Goal: Task Accomplishment & Management: Manage account settings

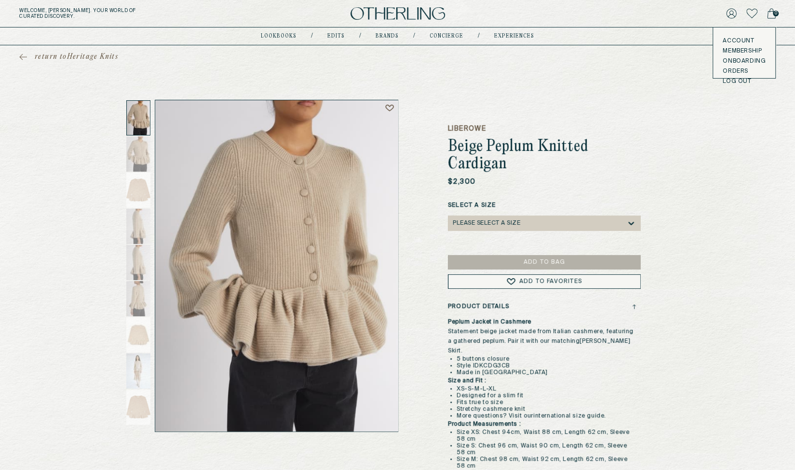
click at [731, 12] on icon at bounding box center [731, 13] width 11 height 11
click at [731, 81] on button "LOG OUT" at bounding box center [737, 82] width 28 height 8
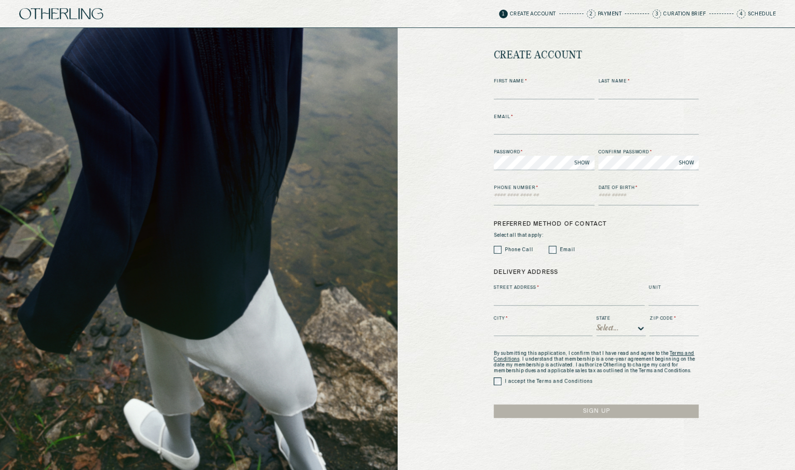
click at [684, 14] on p "Curation Brief" at bounding box center [684, 14] width 42 height 5
click at [726, 45] on div "create account First Name * Last Name * Email * Password * SHOW Confirm passwor…" at bounding box center [597, 249] width 398 height 442
click at [443, 147] on div "create account First Name * Last Name * Email * Password * SHOW Confirm passwor…" at bounding box center [597, 249] width 398 height 442
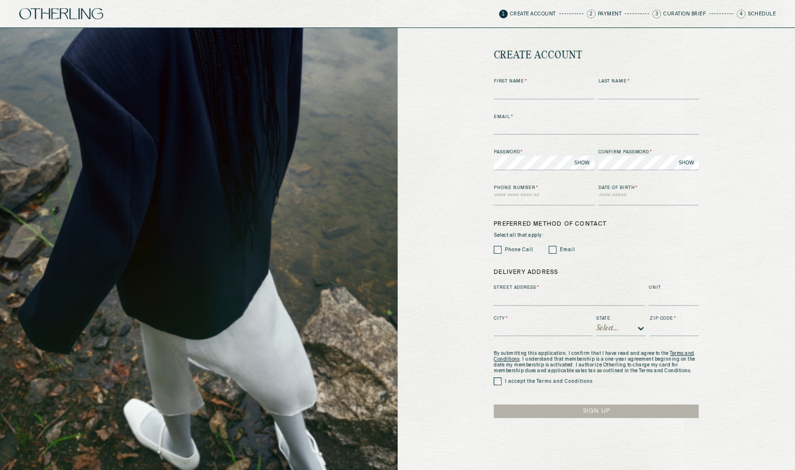
click at [674, 14] on p "Curation Brief" at bounding box center [684, 14] width 42 height 5
click at [733, 38] on div "create account First Name * Last Name * Email * Password * SHOW Confirm passwor…" at bounding box center [597, 249] width 398 height 442
click at [762, 12] on p "Schedule" at bounding box center [762, 14] width 28 height 5
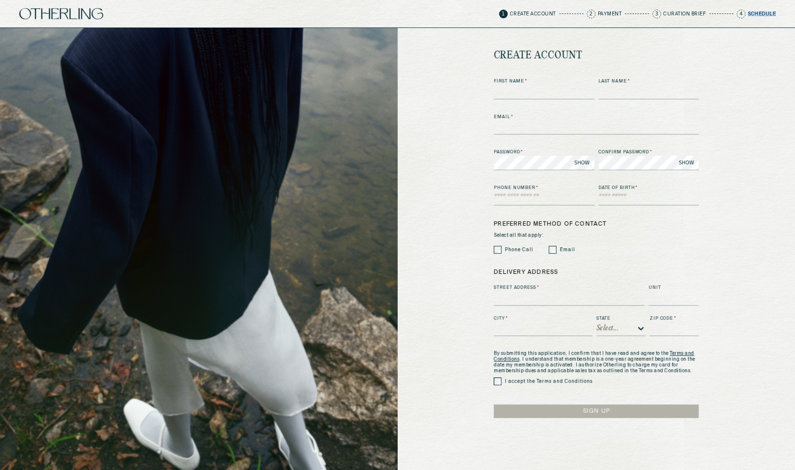
click at [762, 12] on p "Schedule" at bounding box center [762, 14] width 28 height 5
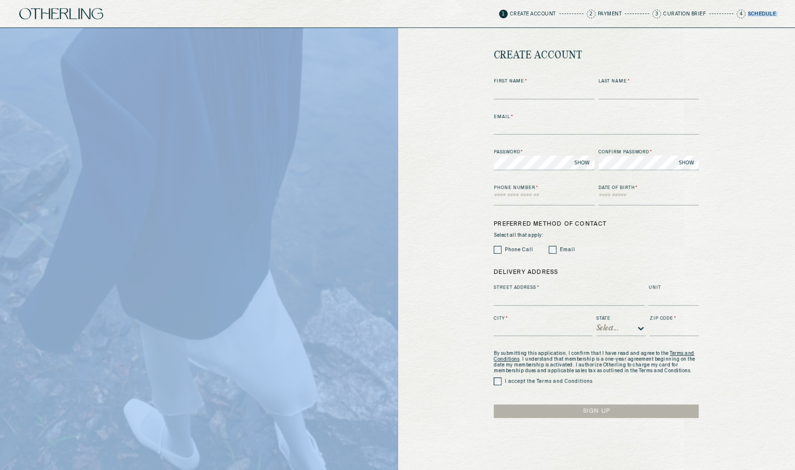
click at [762, 12] on p "Schedule" at bounding box center [762, 14] width 28 height 5
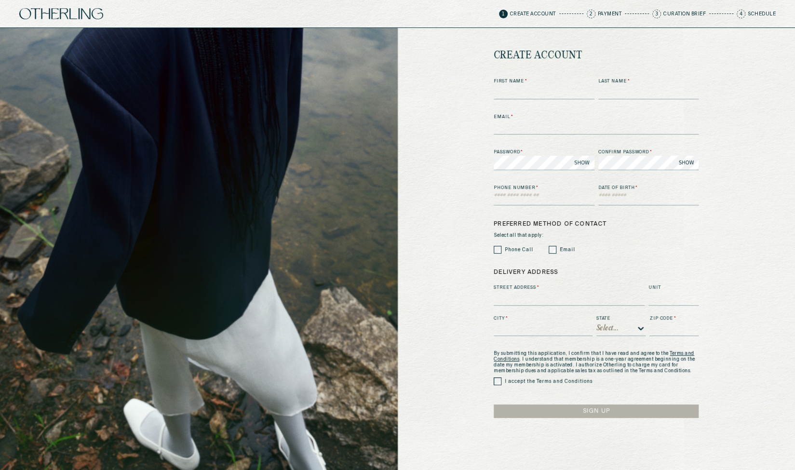
click at [671, 10] on div "3 Curation Brief" at bounding box center [679, 14] width 54 height 9
click at [695, 23] on div "1 Create Account 2 Payment 3 Curation Brief 4 Schedule" at bounding box center [397, 14] width 795 height 28
click at [663, 12] on p "Curation Brief" at bounding box center [684, 14] width 42 height 5
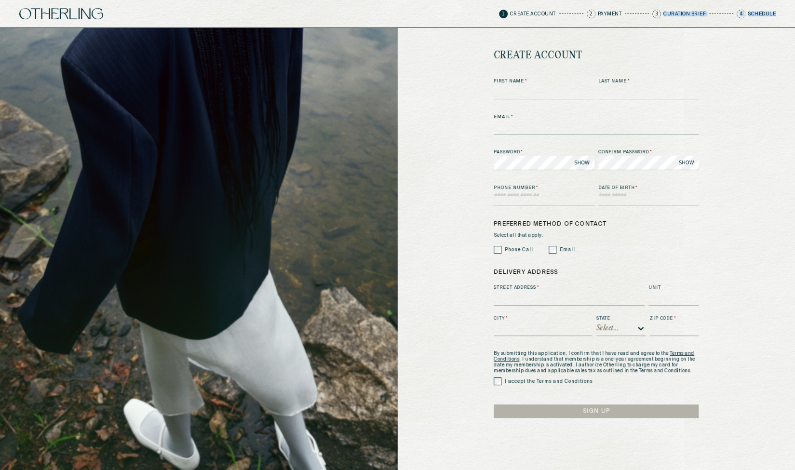
drag, startPoint x: 664, startPoint y: 14, endPoint x: 778, endPoint y: 11, distance: 113.9
click at [778, 11] on div "1 Create Account 2 Payment 3 Curation Brief 4 Schedule" at bounding box center [397, 14] width 795 height 28
copy div "Curation Brief 4 Schedule"
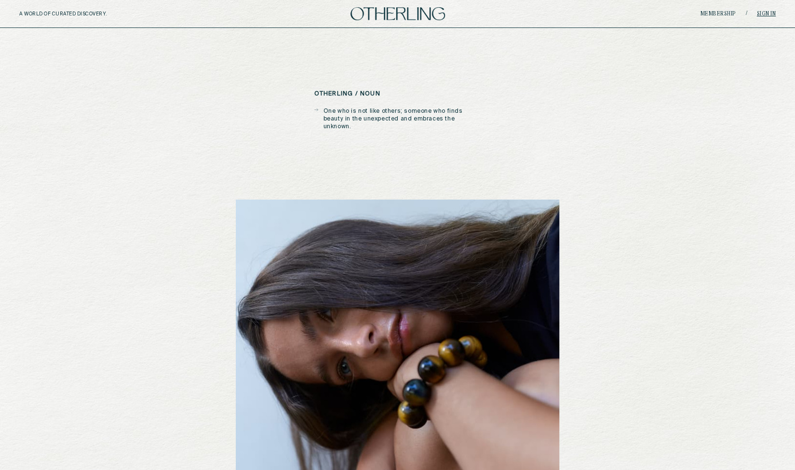
click at [768, 13] on link "Sign in" at bounding box center [766, 14] width 19 height 6
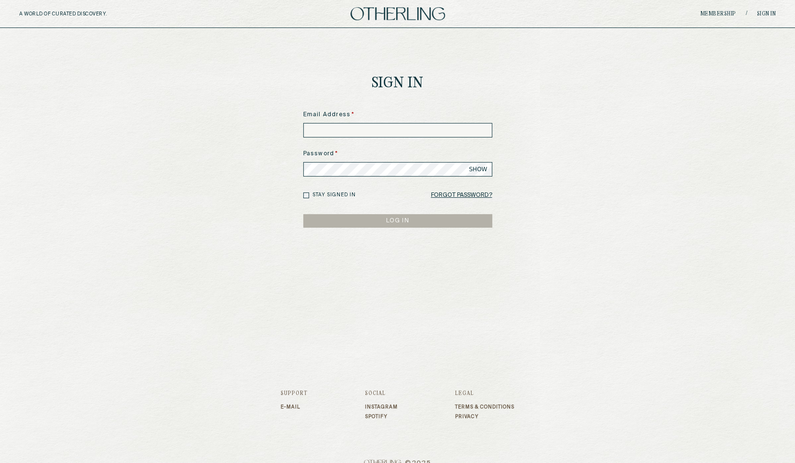
click at [381, 126] on input at bounding box center [397, 130] width 189 height 14
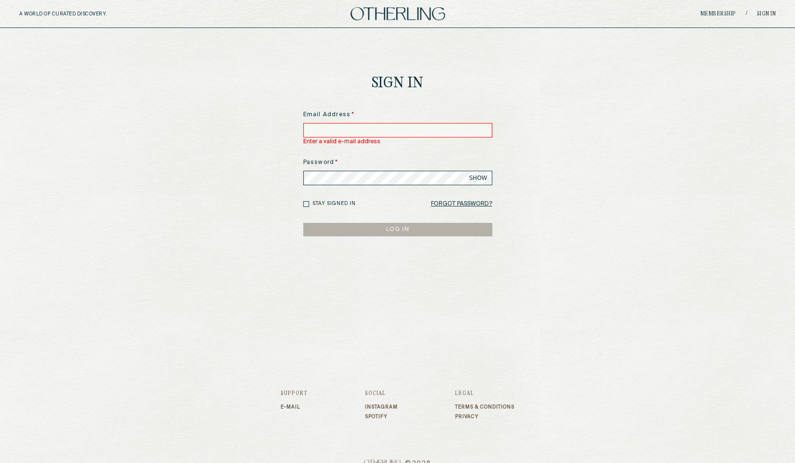
type input "**********"
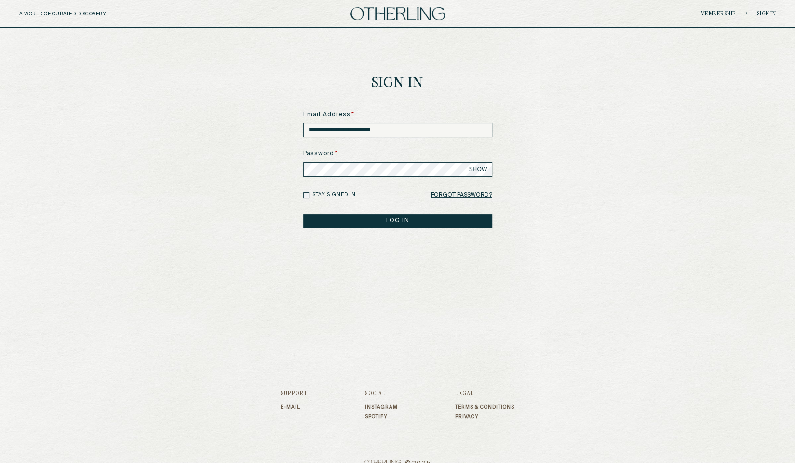
click at [370, 221] on button "LOG IN" at bounding box center [397, 221] width 189 height 14
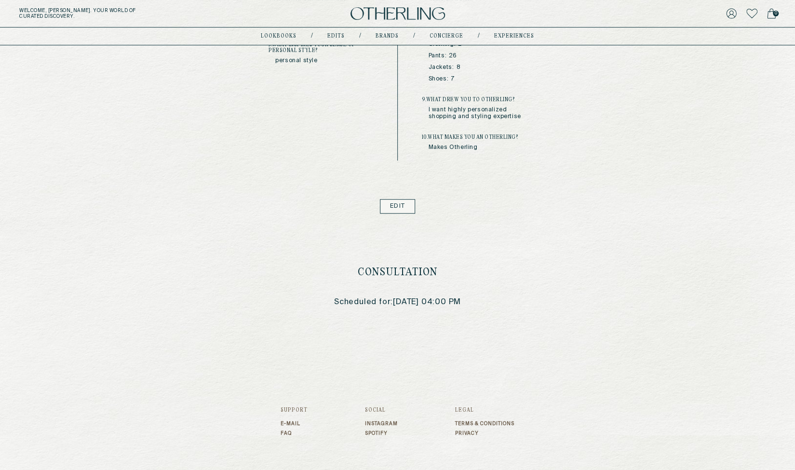
scroll to position [292, 0]
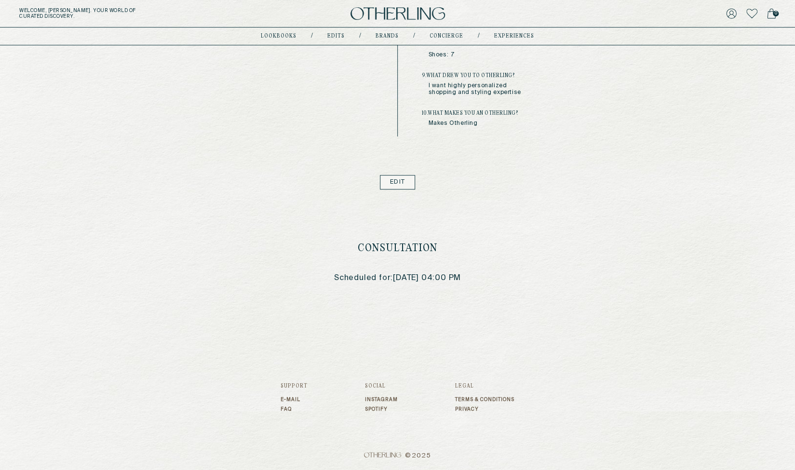
click at [392, 248] on h3 "Consultation" at bounding box center [397, 249] width 219 height 12
click at [404, 286] on div "Consultation Scheduled for: [DATE] 04:00 PM" at bounding box center [398, 262] width 258 height 147
click at [446, 280] on p "Scheduled for: [DATE] 04:00 PM" at bounding box center [397, 278] width 219 height 9
click at [456, 279] on p "Scheduled for: [DATE] 04:00 PM" at bounding box center [397, 278] width 219 height 9
click at [396, 275] on p "Scheduled for: [DATE] 04:00 PM" at bounding box center [397, 278] width 219 height 9
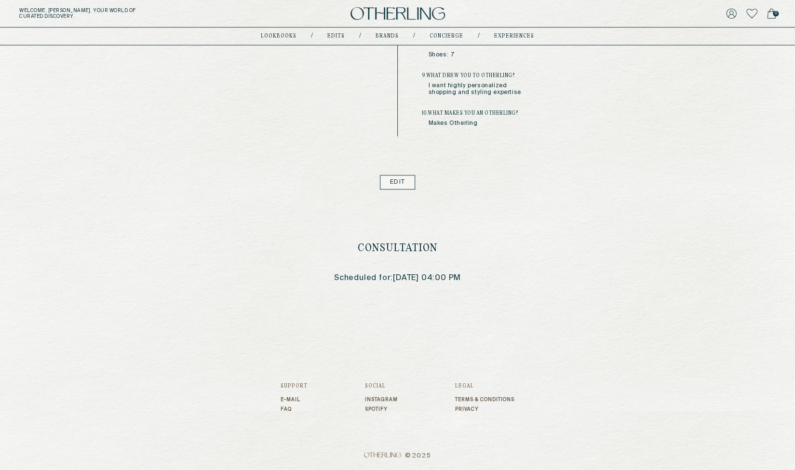
click at [396, 275] on p "Scheduled for: [DATE] 04:00 PM" at bounding box center [397, 278] width 219 height 9
click at [323, 238] on div "Consultation Scheduled for: [DATE] 04:00 PM" at bounding box center [398, 262] width 258 height 147
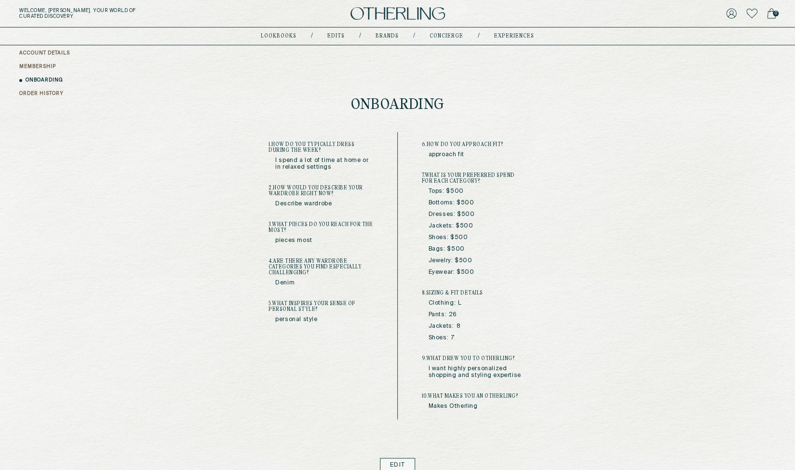
scroll to position [0, 0]
